Goal: Check status

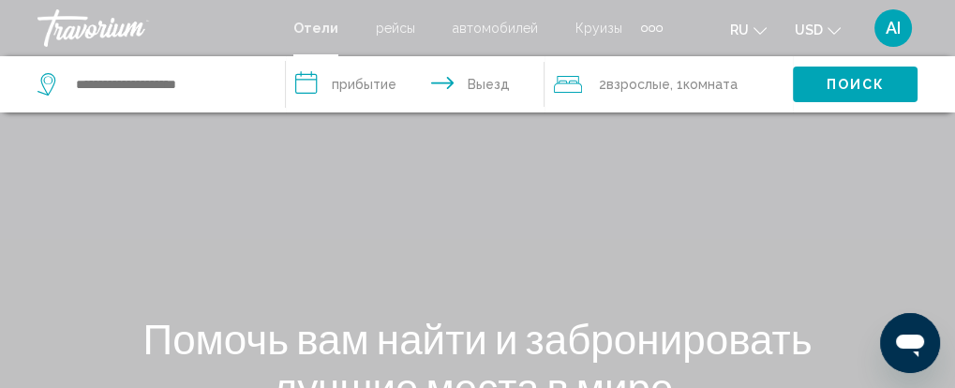
scroll to position [84, 0]
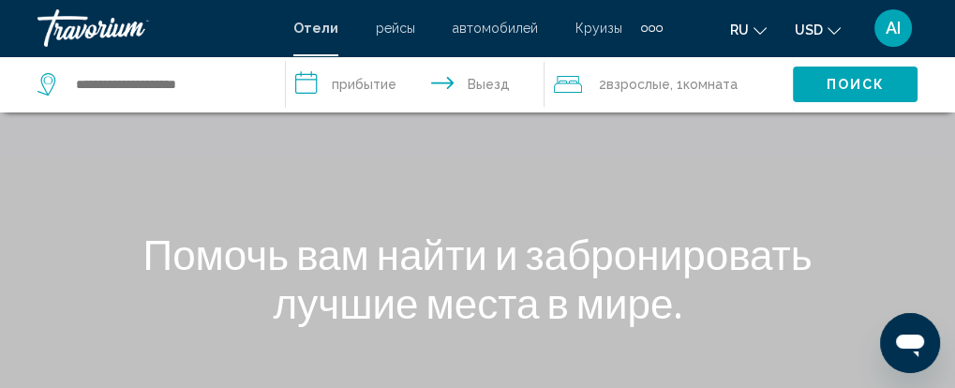
click at [901, 29] on div "AI" at bounding box center [894, 28] width 38 height 38
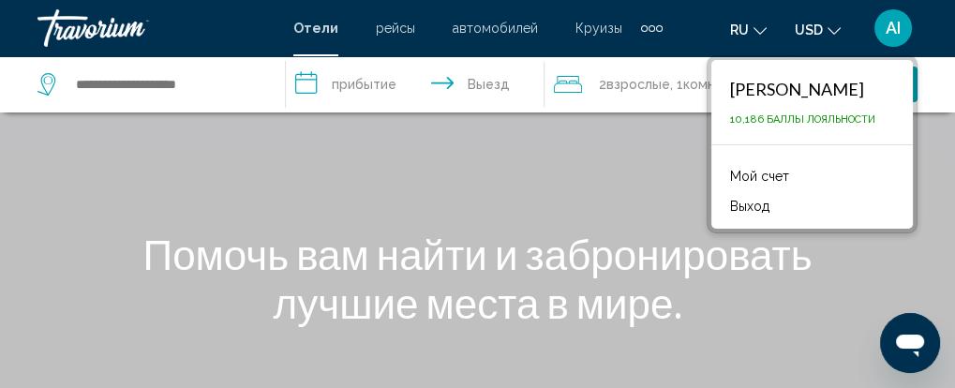
click at [758, 177] on link "Мой счет" at bounding box center [760, 176] width 78 height 24
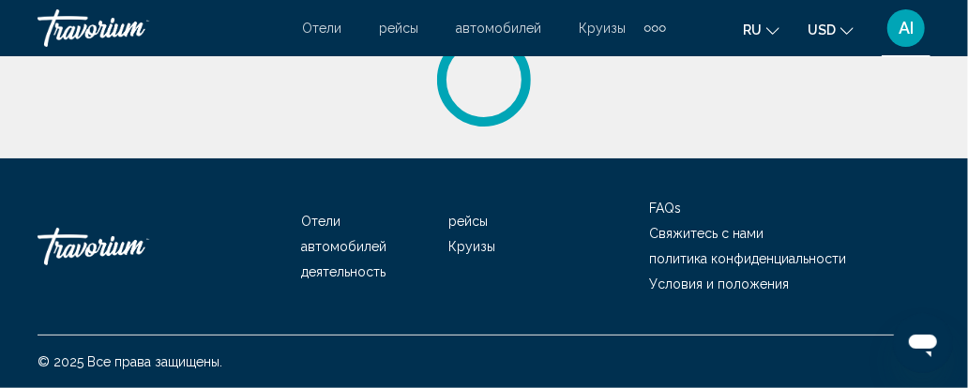
click at [760, 30] on span "ru" at bounding box center [752, 30] width 19 height 15
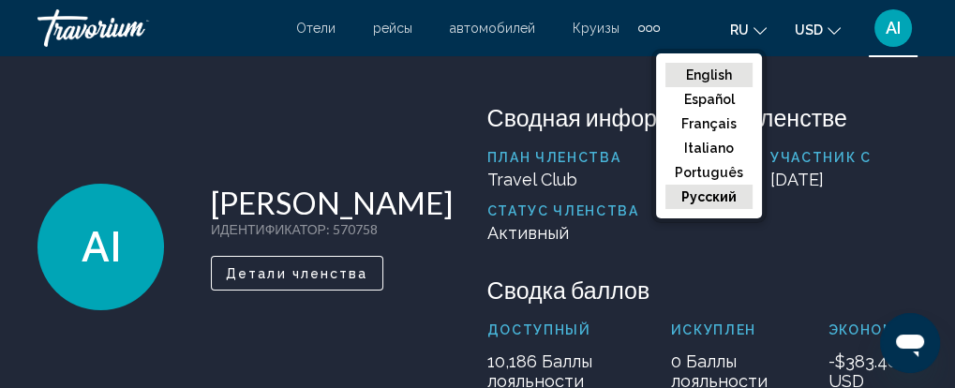
click at [701, 65] on button "English" at bounding box center [709, 75] width 87 height 24
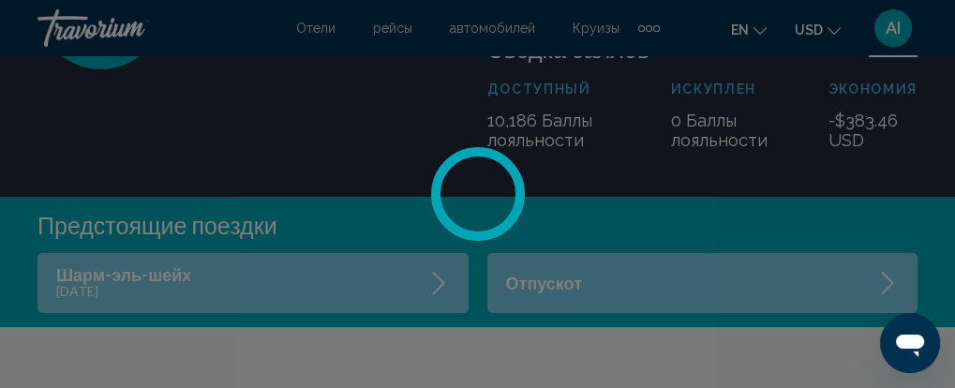
scroll to position [596, 0]
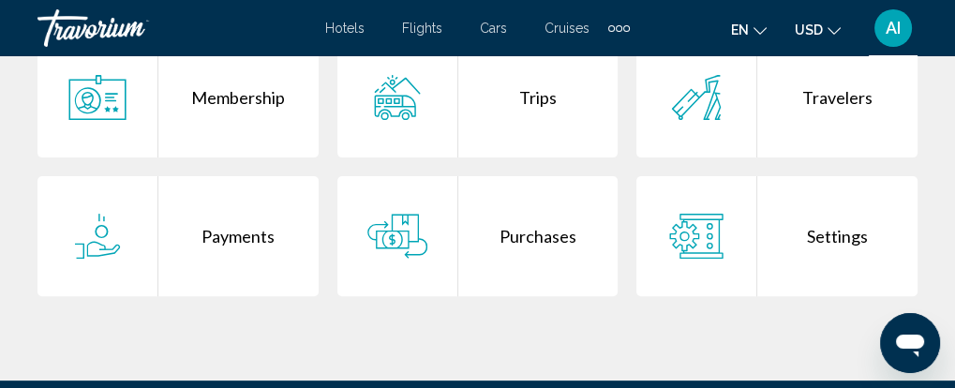
click at [507, 234] on div "Purchases" at bounding box center [538, 236] width 160 height 120
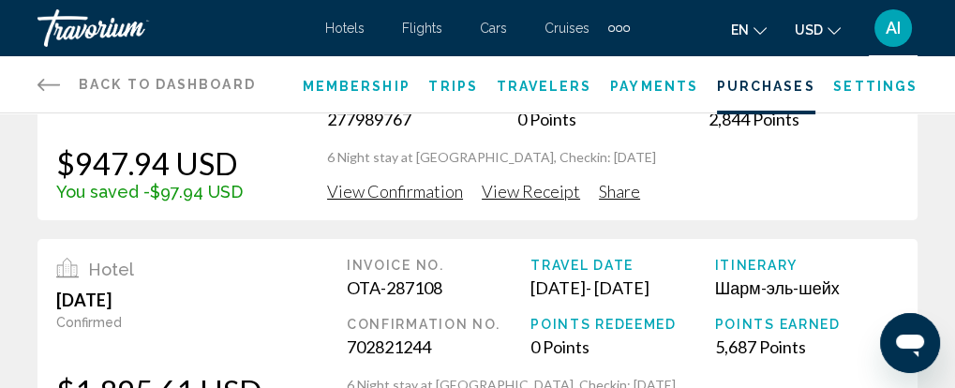
scroll to position [84, 0]
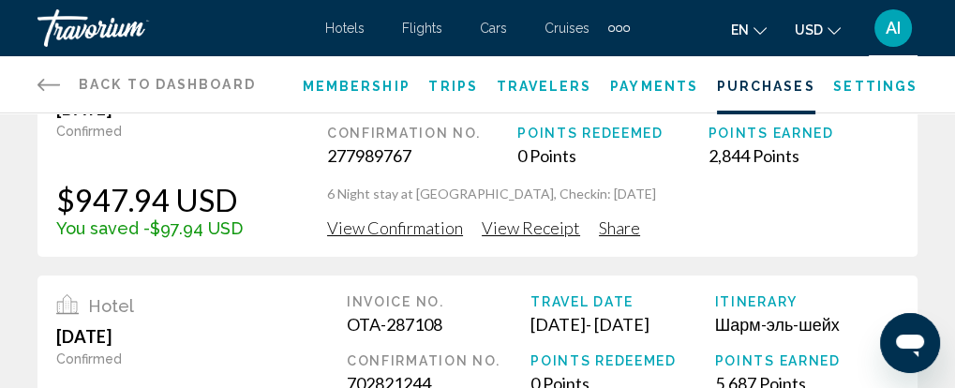
drag, startPoint x: 669, startPoint y: 207, endPoint x: 324, endPoint y: 213, distance: 344.2
click at [327, 203] on p "6 Night stay at [GEOGRAPHIC_DATA], Checkin: [DATE]" at bounding box center [613, 194] width 572 height 19
copy p "6 Night stay at [GEOGRAPHIC_DATA], Checkin: [DATE]"
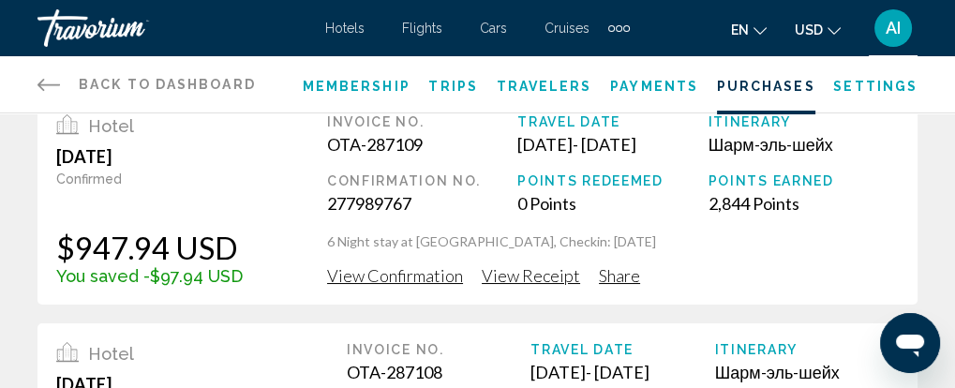
scroll to position [0, 0]
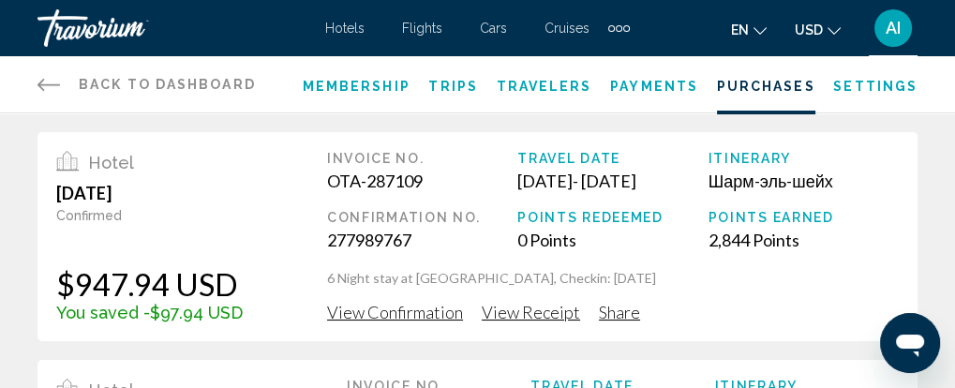
drag, startPoint x: 738, startPoint y: 317, endPoint x: 748, endPoint y: 309, distance: 12.8
click at [738, 317] on div "Invoice No. OTA-287109 Confirmation No. 277989767 Travel Date [DATE] - [DATE] P…" at bounding box center [613, 237] width 572 height 172
